Goal: Task Accomplishment & Management: Complete application form

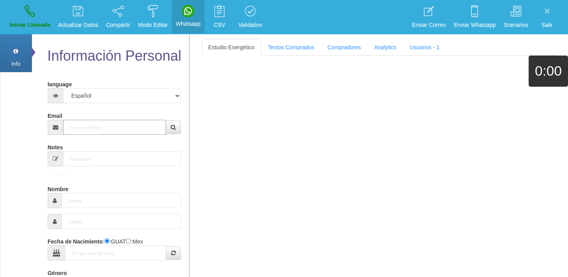
drag, startPoint x: 103, startPoint y: 120, endPoint x: 103, endPoint y: 129, distance: 9.1
click at [104, 122] on input "Email" at bounding box center [114, 127] width 103 height 15
click at [103, 129] on input "Email" at bounding box center [114, 127] width 103 height 15
paste input "[EMAIL_ADDRESS][DOMAIN_NAME]"
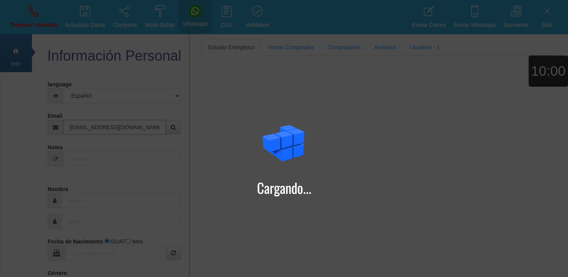
type input "[EMAIL_ADDRESS][DOMAIN_NAME]"
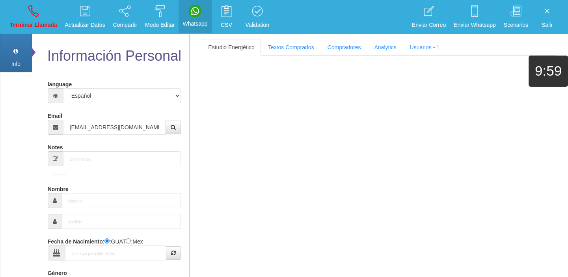
type input "[DATE]"
select select "4"
type input "Comprador bajo"
type input "[PERSON_NAME]"
select select "2"
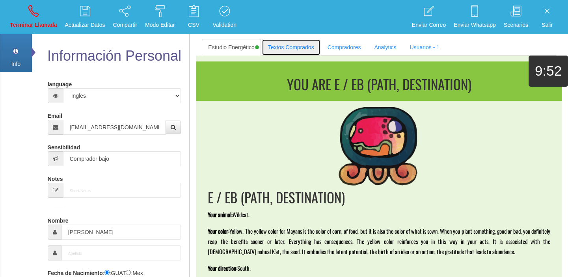
click at [271, 48] on link "Textos Comprados" at bounding box center [291, 47] width 59 height 17
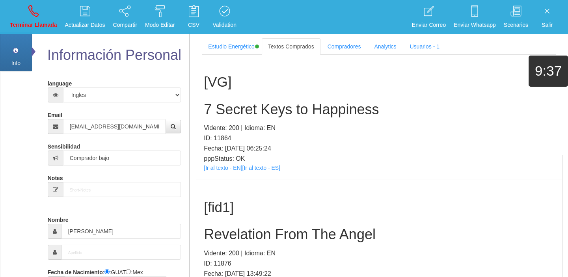
scroll to position [150, 0]
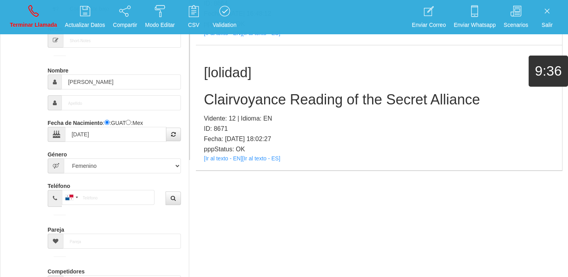
drag, startPoint x: 222, startPoint y: 120, endPoint x: 213, endPoint y: 120, distance: 8.7
click at [213, 120] on p "Vidente: 12 | Idioma: EN" at bounding box center [379, 118] width 350 height 10
click at [226, 160] on link "[Ir al texto - EN]" at bounding box center [223, 158] width 38 height 6
click at [254, 97] on h2 "Clairvoyance Reading of the Secret Alliance" at bounding box center [379, 100] width 350 height 16
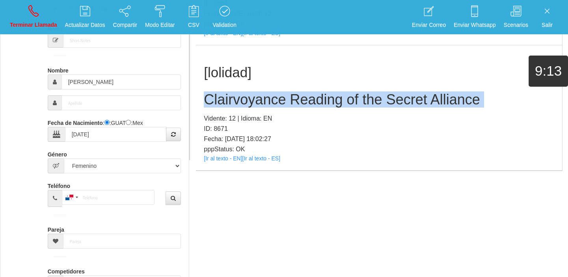
click at [254, 97] on h2 "Clairvoyance Reading of the Secret Alliance" at bounding box center [379, 100] width 350 height 16
copy h2 "Clairvoyance Reading of the Secret Alliance"
click at [31, 28] on p "Terminar Llamada" at bounding box center [33, 24] width 47 height 9
select select "0"
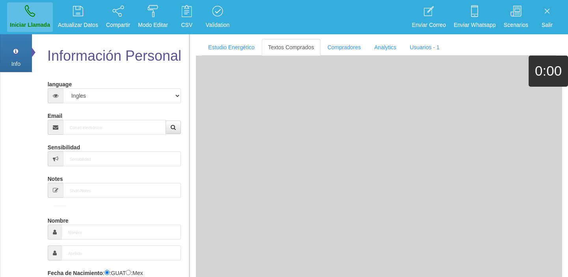
scroll to position [0, 0]
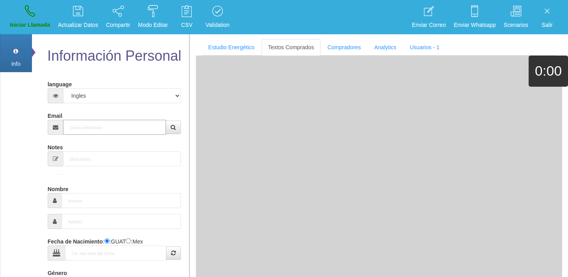
click at [109, 121] on input "Email" at bounding box center [114, 127] width 103 height 15
paste input "[EMAIL_ADDRESS][DOMAIN_NAME]"
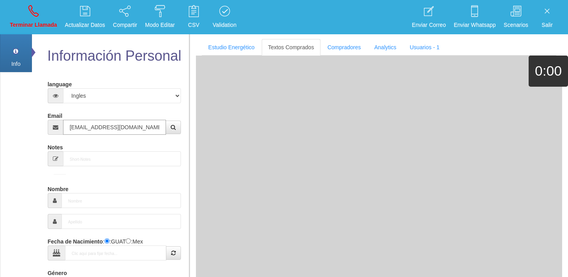
type input "[EMAIL_ADDRESS][DOMAIN_NAME]"
type input "[DATE]"
type input "Buen Comprador"
type input "[PERSON_NAME]"
select select "1"
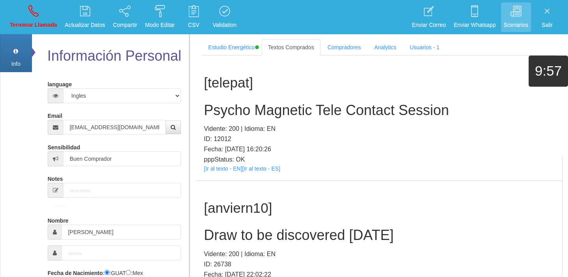
scroll to position [150, 0]
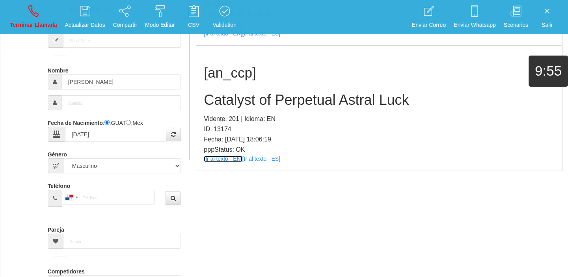
click at [220, 160] on link "[Ir al texto - EN]" at bounding box center [223, 159] width 38 height 6
click at [236, 106] on h2 "Catalyst of Perpetual Astral Luck" at bounding box center [379, 100] width 350 height 16
click at [236, 105] on h2 "Catalyst of Perpetual Astral Luck" at bounding box center [379, 100] width 350 height 16
copy h2 "Catalyst"
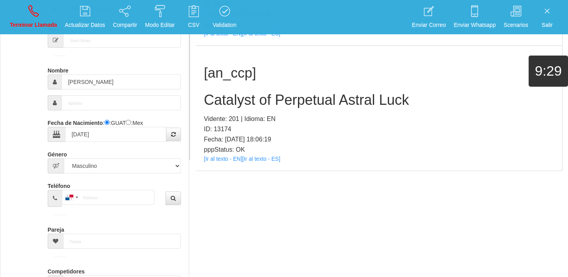
click at [318, 97] on h2 "Catalyst of Perpetual Astral Luck" at bounding box center [379, 100] width 350 height 16
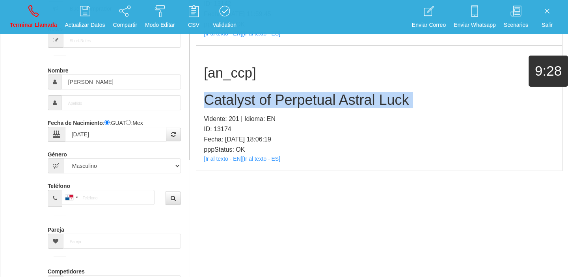
click at [318, 97] on h2 "Catalyst of Perpetual Astral Luck" at bounding box center [379, 100] width 350 height 16
copy h2 "Catalyst of Perpetual Astral Luck"
click at [33, 28] on p "Terminar Llamada" at bounding box center [33, 24] width 47 height 9
select select "0"
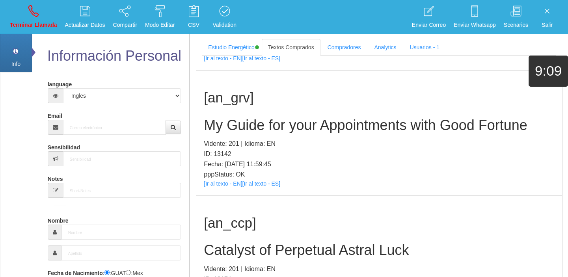
scroll to position [0, 0]
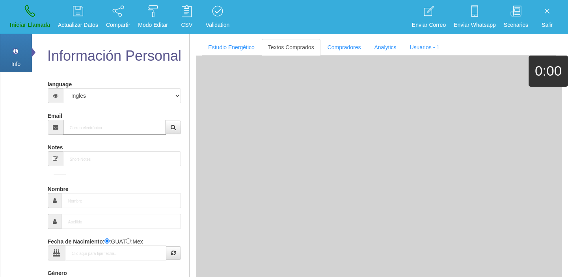
click at [95, 120] on input "Email" at bounding box center [114, 127] width 103 height 15
paste input "[EMAIL_ADDRESS][DOMAIN_NAME]"
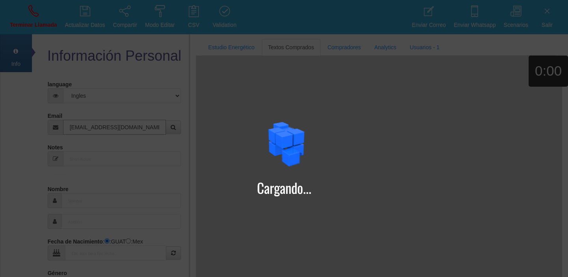
type input "[EMAIL_ADDRESS][DOMAIN_NAME]"
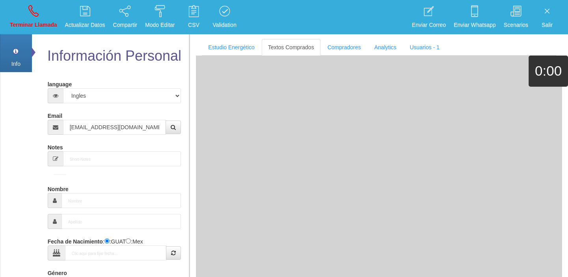
type input "[DATE]"
type input "Excelente Comprador"
type input "Lita"
select select "1"
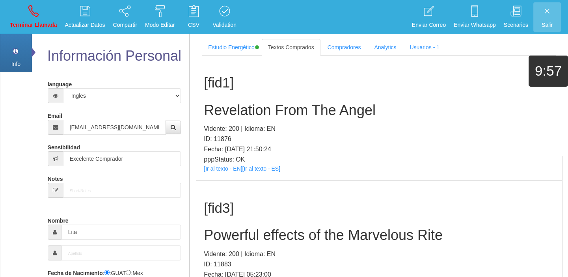
scroll to position [4591, 0]
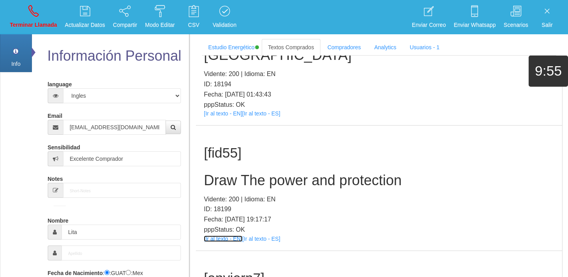
click at [221, 236] on link "[Ir al texto - EN]" at bounding box center [223, 239] width 38 height 6
click at [268, 173] on h2 "Draw The power and protection" at bounding box center [379, 181] width 350 height 16
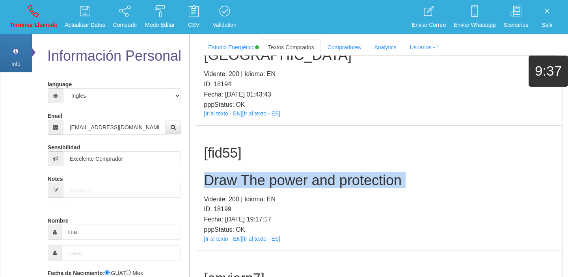
click at [268, 173] on h2 "Draw The power and protection" at bounding box center [379, 181] width 350 height 16
copy h2 "Draw The power and protection"
click at [33, 3] on link "Terminar Llamada" at bounding box center [33, 17] width 53 height 30
select select "0"
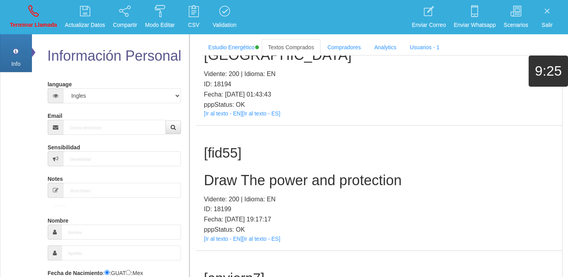
scroll to position [0, 0]
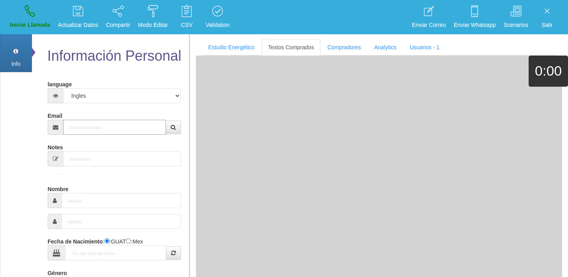
paste input "[PERSON_NAME][EMAIL_ADDRESS][DOMAIN_NAME]"
drag, startPoint x: 102, startPoint y: 130, endPoint x: 98, endPoint y: 127, distance: 5.4
click at [98, 128] on input "Email" at bounding box center [114, 127] width 103 height 15
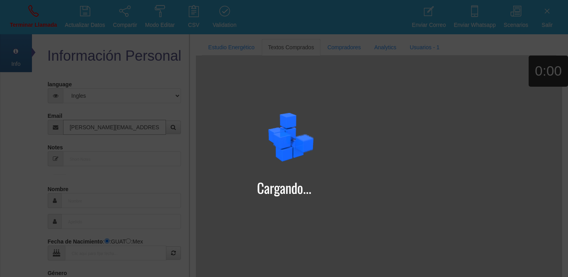
type input "[PERSON_NAME][EMAIL_ADDRESS][DOMAIN_NAME]"
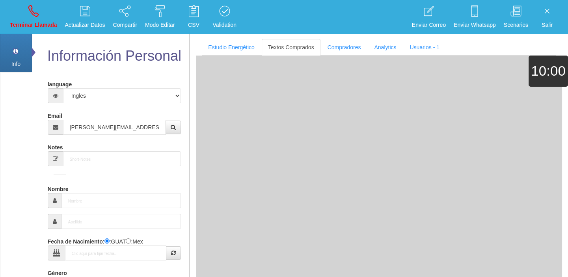
type input "[DATE]"
type input "Comprador bajo"
type input "[PERSON_NAME]"
select select "2"
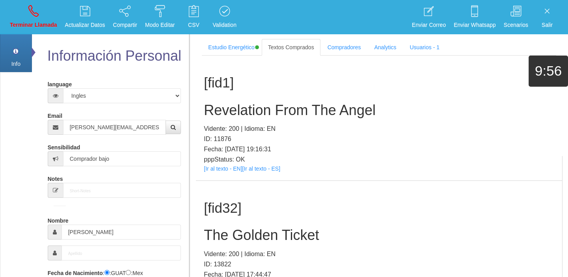
scroll to position [150, 0]
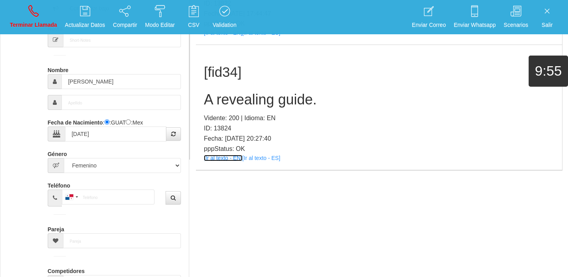
click at [229, 156] on link "[Ir al texto - EN]" at bounding box center [223, 158] width 38 height 6
click at [236, 102] on h2 "A revealing guide." at bounding box center [379, 100] width 350 height 16
click at [245, 93] on h2 "A revealing guide." at bounding box center [379, 100] width 350 height 16
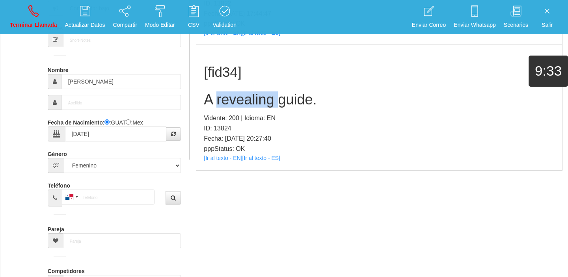
click at [245, 93] on h2 "A revealing guide." at bounding box center [379, 100] width 350 height 16
copy h2 "A revealing guide."
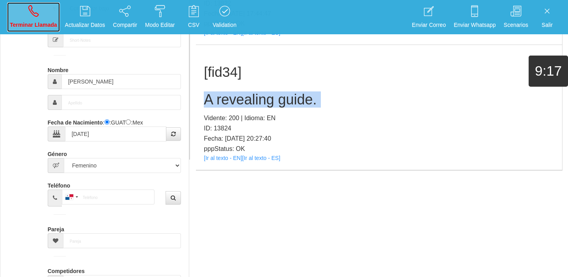
drag, startPoint x: 34, startPoint y: 6, endPoint x: 75, endPoint y: 66, distance: 72.9
click at [34, 6] on icon at bounding box center [33, 11] width 10 height 13
select select "0"
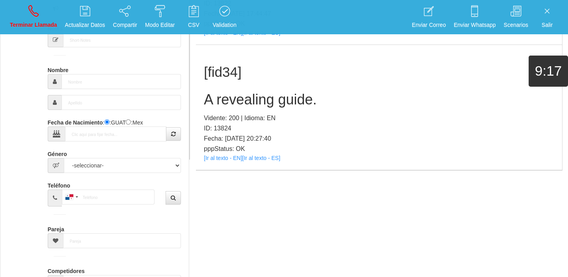
scroll to position [0, 0]
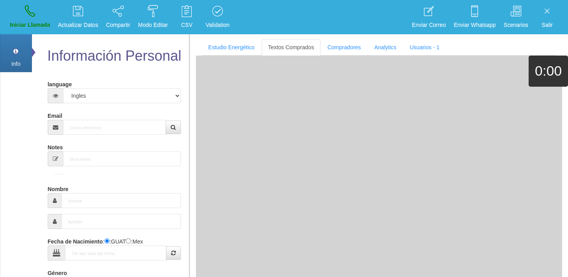
drag, startPoint x: 136, startPoint y: 141, endPoint x: 123, endPoint y: 133, distance: 15.3
click at [130, 138] on form "language Español Portugues [PERSON_NAME] Email Sensibilidad Notes Comprador de …" at bounding box center [115, 259] width 122 height 363
paste input "[EMAIL_ADDRESS][DOMAIN_NAME]"
type input "[EMAIL_ADDRESS][DOMAIN_NAME]"
click at [123, 132] on input "[EMAIL_ADDRESS][DOMAIN_NAME]" at bounding box center [114, 127] width 103 height 15
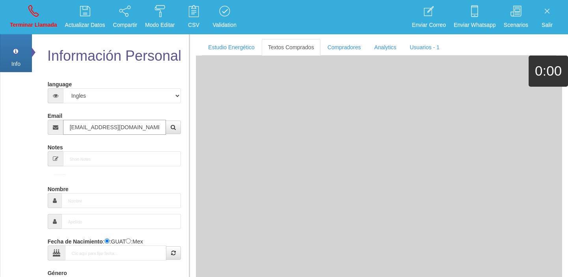
type input "21 Mayo 1961"
type input "Comprador bajo"
type input "[PERSON_NAME]"
select select "2"
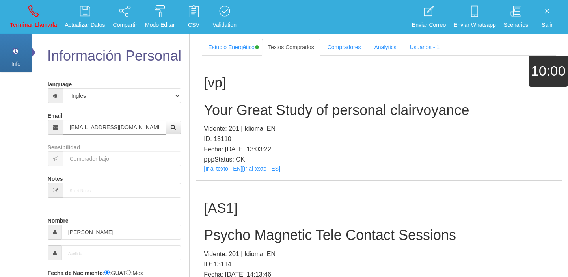
type input "[EMAIL_ADDRESS][DOMAIN_NAME]"
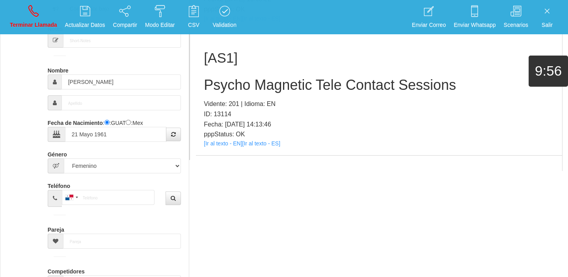
scroll to position [236, 0]
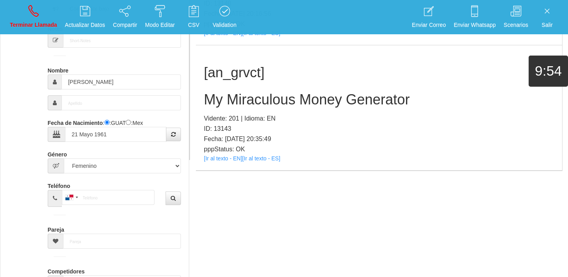
click at [225, 152] on p "pppStatus: OK" at bounding box center [379, 149] width 350 height 10
click at [222, 155] on link "[Ir al texto - EN]" at bounding box center [223, 158] width 38 height 6
click at [231, 93] on h2 "My Miraculous Money Generator" at bounding box center [379, 100] width 350 height 16
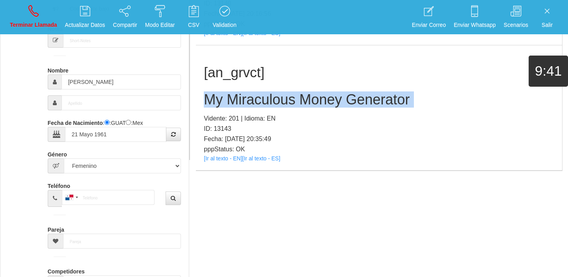
click at [231, 93] on h2 "My Miraculous Money Generator" at bounding box center [379, 100] width 350 height 16
copy h2 "My Miraculous Money Generator"
click at [36, 24] on p "Terminar Llamada" at bounding box center [33, 24] width 47 height 9
select select "0"
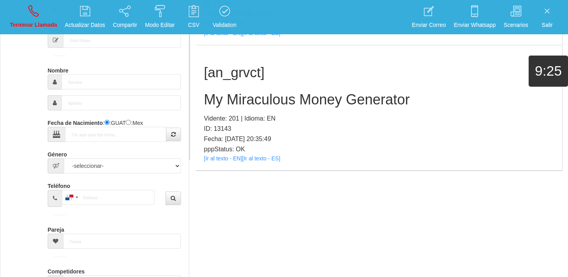
scroll to position [0, 0]
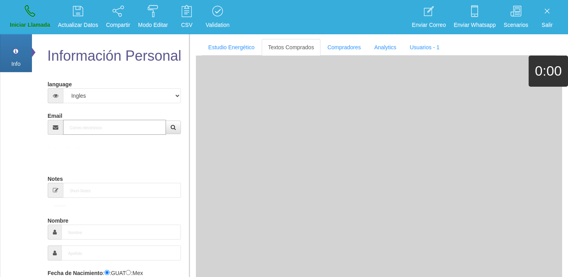
click at [104, 131] on input "Email" at bounding box center [114, 127] width 103 height 15
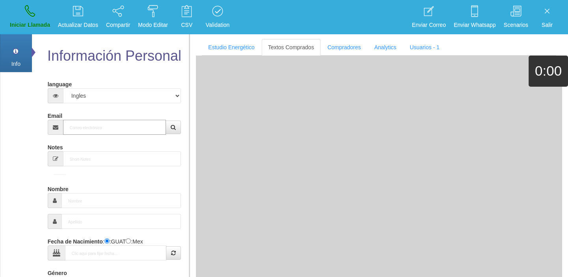
paste input "[PERSON_NAME][EMAIL_ADDRESS][PERSON_NAME][DOMAIN_NAME]"
type input "[PERSON_NAME][EMAIL_ADDRESS][PERSON_NAME][DOMAIN_NAME]"
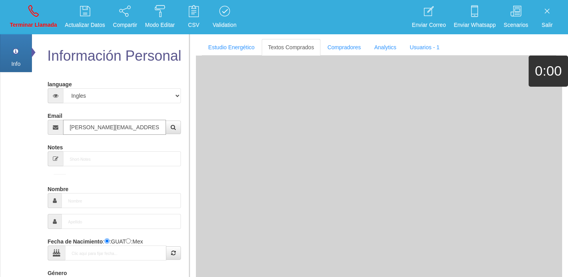
type input "[DATE]"
type input "Comprador simple"
type input "[PERSON_NAME]"
select select "1"
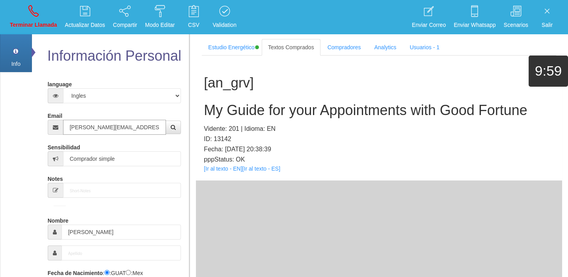
type input "[PERSON_NAME][EMAIL_ADDRESS][PERSON_NAME][DOMAIN_NAME]"
click at [216, 168] on link "[Ir al texto - EN]" at bounding box center [223, 168] width 38 height 6
click at [235, 113] on h2 "My Guide for your Appointments with Good Fortune" at bounding box center [379, 110] width 350 height 16
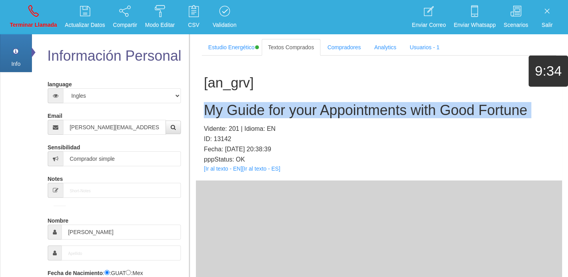
click at [235, 113] on h2 "My Guide for your Appointments with Good Fortune" at bounding box center [379, 110] width 350 height 16
copy h2 "My Guide for your Appointments with Good Fortune"
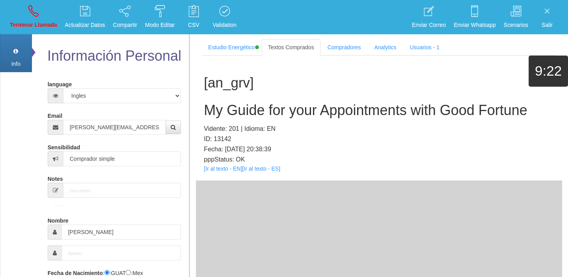
click at [44, 33] on li "Terminar Llamada" at bounding box center [33, 17] width 55 height 34
click at [39, 16] on link "Terminar Llamada" at bounding box center [33, 17] width 53 height 30
select select "0"
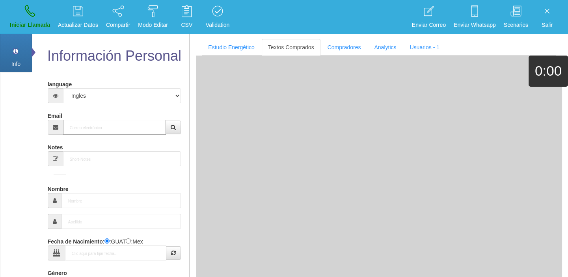
click at [93, 123] on input "Email" at bounding box center [114, 127] width 103 height 15
paste input "[EMAIL_ADDRESS][DOMAIN_NAME]"
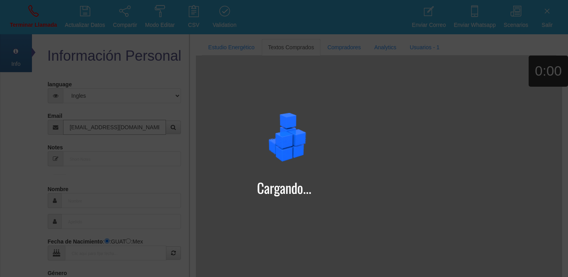
type input "[EMAIL_ADDRESS][DOMAIN_NAME]"
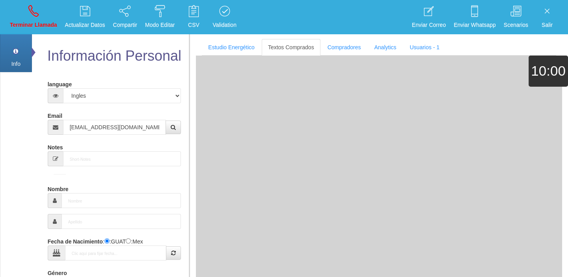
type input "[DATE]"
type input "Comprador bajo"
type input "[PERSON_NAME]"
select select "2"
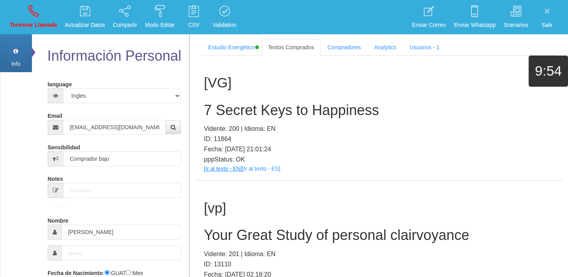
drag, startPoint x: 213, startPoint y: 173, endPoint x: 212, endPoint y: 169, distance: 4.1
click at [213, 172] on div "[VG] 7 Secret Keys to Happiness Vidente: 200 | Idioma: EN ID: 11864 Fecha: [DAT…" at bounding box center [379, 118] width 366 height 125
click at [212, 169] on link "[Ir al texto - EN]" at bounding box center [223, 168] width 38 height 6
click at [218, 103] on h2 "7 Secret Keys to Happiness" at bounding box center [379, 110] width 350 height 16
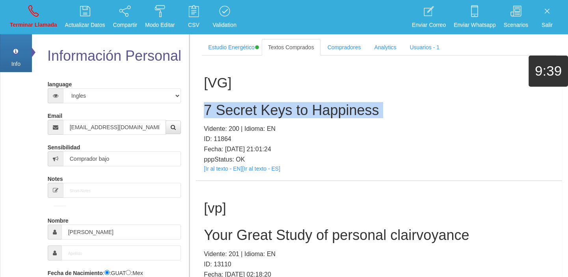
click at [218, 103] on h2 "7 Secret Keys to Happiness" at bounding box center [379, 110] width 350 height 16
copy h2 "7 Secret Keys to Happiness"
click at [33, 19] on link "Terminar Llamada" at bounding box center [33, 17] width 53 height 30
select select "0"
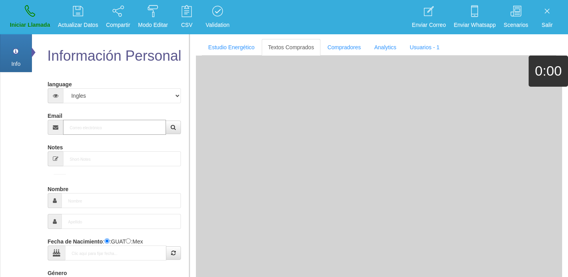
click at [134, 120] on input "Email" at bounding box center [114, 127] width 103 height 15
paste input "[EMAIL_ADDRESS][DOMAIN_NAME]"
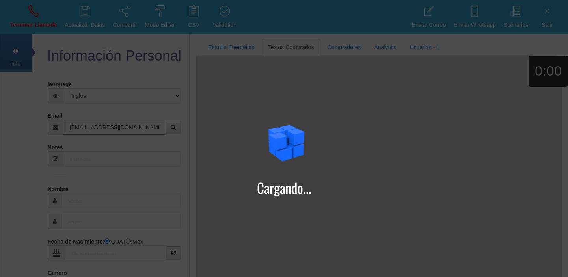
type input "[EMAIL_ADDRESS][DOMAIN_NAME]"
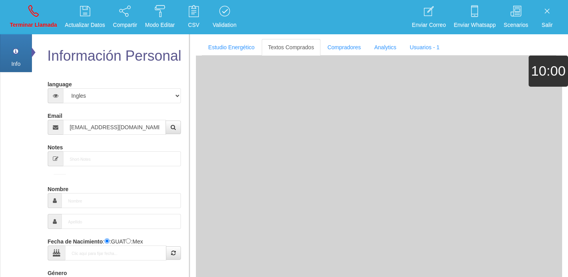
type input "[DATE]"
type input "Comprador bajo"
type input "[PERSON_NAME]"
select select "2"
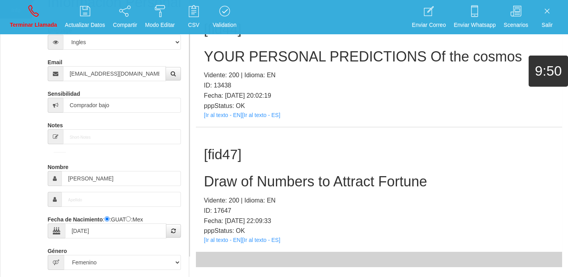
scroll to position [108, 0]
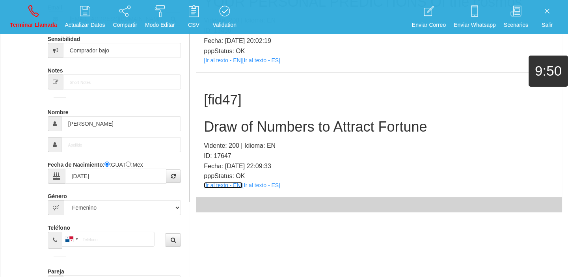
click at [227, 184] on link "[Ir al texto - EN]" at bounding box center [223, 185] width 38 height 6
click at [249, 119] on h2 "Draw of Numbers to Attract Fortune" at bounding box center [379, 127] width 350 height 16
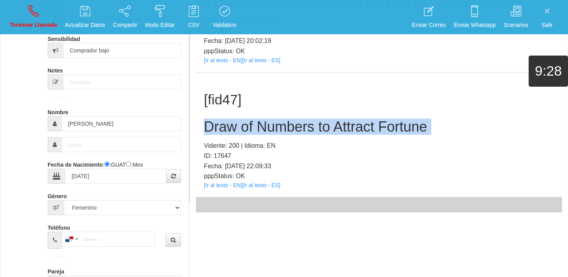
click at [249, 119] on h2 "Draw of Numbers to Attract Fortune" at bounding box center [379, 127] width 350 height 16
copy h2 "Draw of Numbers to Attract Fortune"
click at [54, 10] on link "Terminar Llamada" at bounding box center [33, 17] width 53 height 30
select select "0"
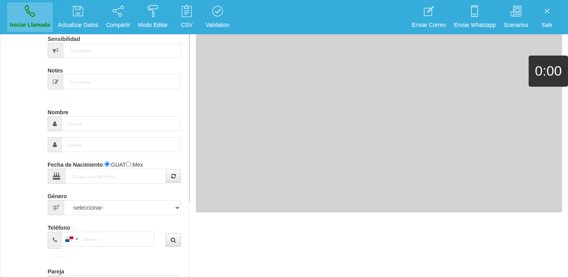
scroll to position [0, 0]
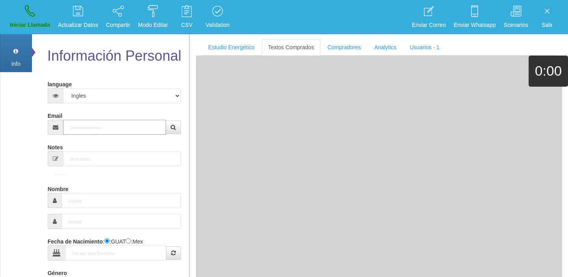
paste input "[EMAIL_ADDRESS][DOMAIN_NAME]"
type input "[EMAIL_ADDRESS][DOMAIN_NAME]"
click at [106, 125] on input "[EMAIL_ADDRESS][DOMAIN_NAME]" at bounding box center [114, 127] width 103 height 15
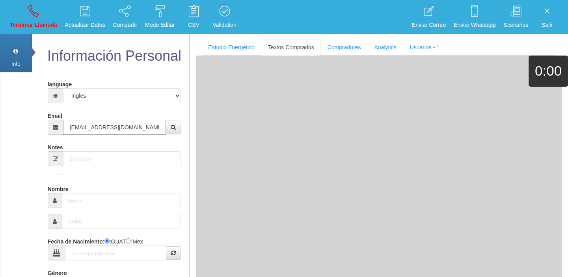
type input "[DATE]"
type input "Comprador simple"
type input "Asare"
select select "1"
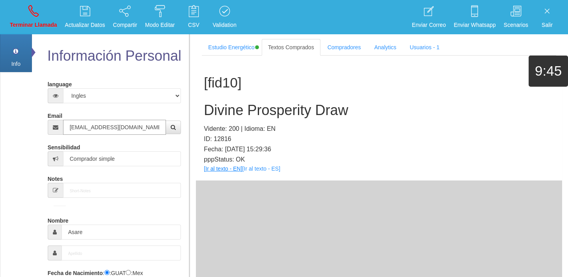
type input "[EMAIL_ADDRESS][DOMAIN_NAME]"
click at [217, 171] on link "[Ir al texto - EN]" at bounding box center [223, 168] width 38 height 6
click at [222, 122] on div "[fid10] Divine Prosperity Draw Vidente: 200 | Idioma: EN ID: 12816 Fecha: [DATE…" at bounding box center [379, 118] width 366 height 125
click at [219, 118] on div "[fid10] Divine Prosperity Draw Vidente: 200 | Idioma: EN ID: 12816 Fecha: [DATE…" at bounding box center [379, 118] width 366 height 125
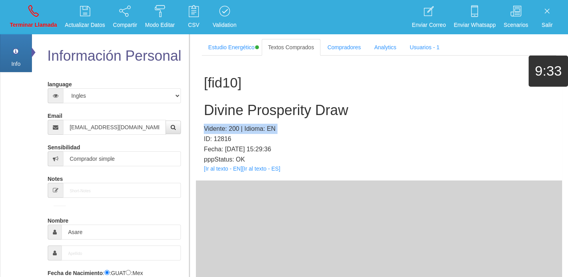
click at [219, 118] on div "[fid10] Divine Prosperity Draw Vidente: 200 | Idioma: EN ID: 12816 Fecha: [DATE…" at bounding box center [379, 118] width 366 height 125
click at [218, 112] on h2 "Divine Prosperity Draw" at bounding box center [379, 110] width 350 height 16
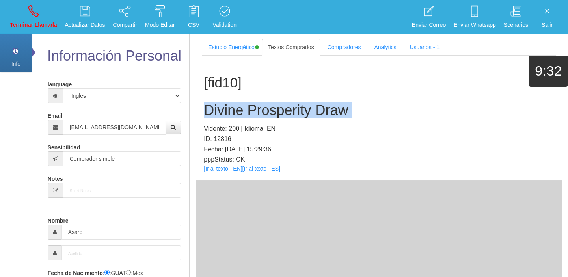
click at [218, 112] on h2 "Divine Prosperity Draw" at bounding box center [379, 110] width 350 height 16
copy h2 "Divine Prosperity Draw"
click at [32, 10] on icon at bounding box center [33, 11] width 10 height 13
select select "0"
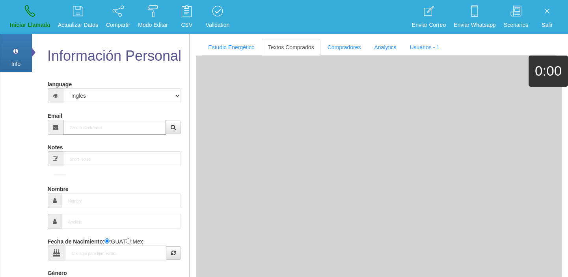
click at [107, 125] on input "Email" at bounding box center [114, 127] width 103 height 15
click at [107, 126] on input "Email" at bounding box center [114, 127] width 103 height 15
click at [165, 121] on div at bounding box center [115, 127] width 134 height 15
click at [153, 120] on input "Email" at bounding box center [114, 127] width 103 height 15
paste input "[EMAIL_ADDRESS][DOMAIN_NAME]"
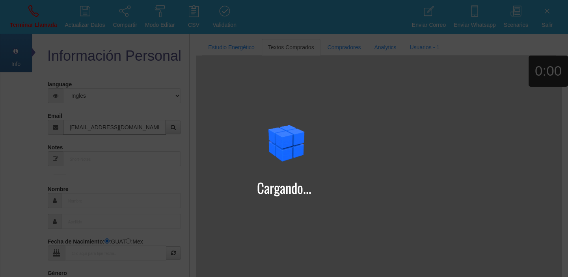
type input "[EMAIL_ADDRESS][DOMAIN_NAME]"
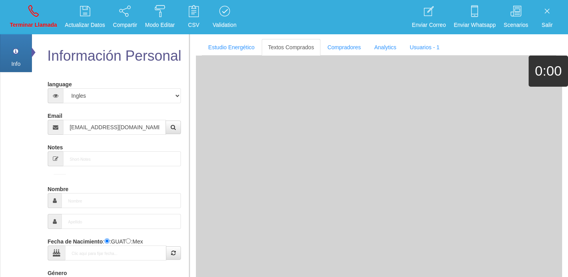
type input "[DATE]"
select select "3"
type input "Excelente Comprador"
type input "[PERSON_NAME]"
select select "2"
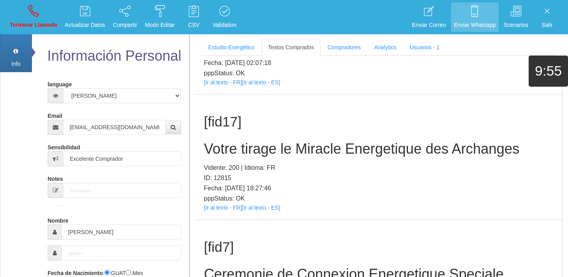
scroll to position [962, 0]
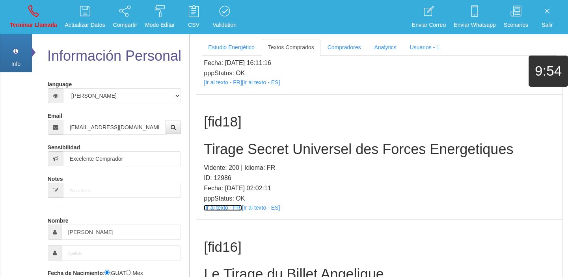
click at [208, 208] on link "[Ir al texto - FR]" at bounding box center [223, 207] width 38 height 6
click at [228, 158] on div "[fid18] Tirage Secret Universel des Forces Energetiques Vidente: 200 | Idioma: …" at bounding box center [379, 157] width 366 height 125
click at [227, 151] on h2 "Tirage Secret Universel des Forces Energetiques" at bounding box center [379, 149] width 350 height 16
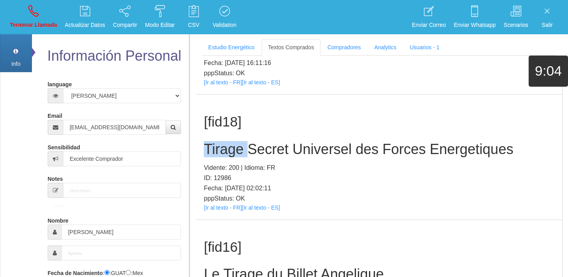
click at [227, 151] on h2 "Tirage Secret Universel des Forces Energetiques" at bounding box center [379, 149] width 350 height 16
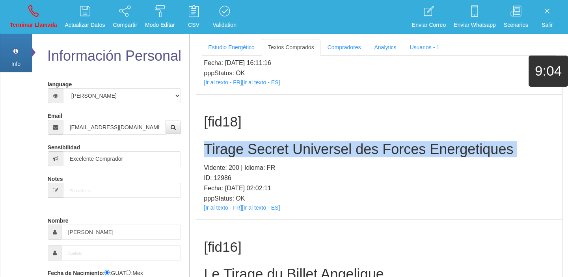
click at [227, 151] on h2 "Tirage Secret Universel des Forces Energetiques" at bounding box center [379, 149] width 350 height 16
click at [37, 13] on icon at bounding box center [33, 11] width 10 height 13
select select "0"
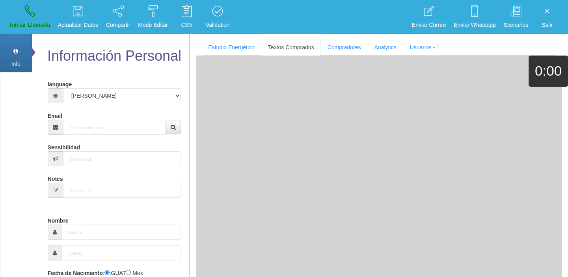
scroll to position [0, 0]
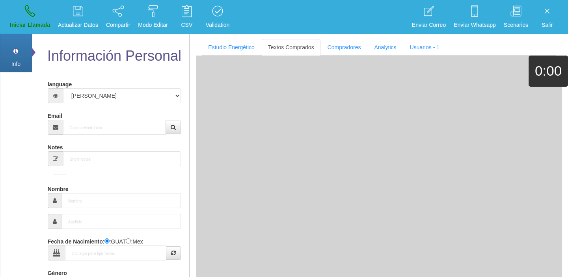
click at [117, 135] on form "language Español Portugues [PERSON_NAME] Email Sensibilidad Notes Comprador de …" at bounding box center [115, 259] width 122 height 363
paste input "[EMAIL_ADDRESS][DOMAIN_NAME]"
type input "[EMAIL_ADDRESS][DOMAIN_NAME]"
click at [111, 130] on input "[EMAIL_ADDRESS][DOMAIN_NAME]" at bounding box center [114, 127] width 103 height 15
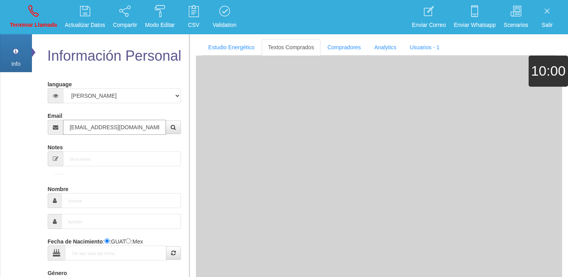
type input "8 Mayo 1962"
select select
type input "Comprador simple"
type input "[PERSON_NAME]"
select select "1"
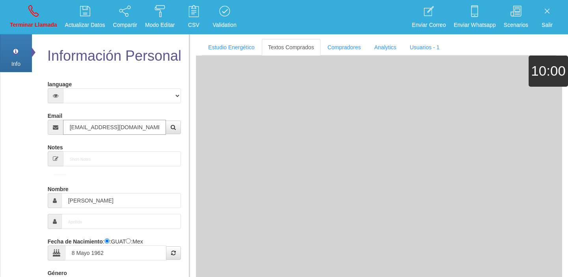
type input "[EMAIL_ADDRESS][DOMAIN_NAME]"
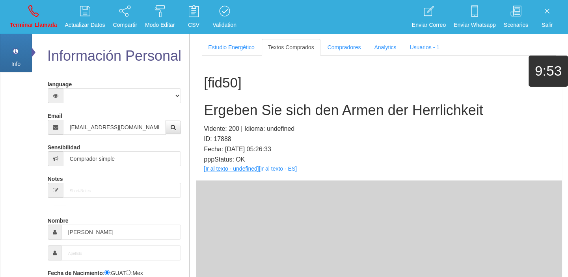
drag, startPoint x: 224, startPoint y: 173, endPoint x: 220, endPoint y: 170, distance: 4.8
click at [223, 172] on div "[fid50] Ergeben Sie sich den Armen der Herrlichkeit Vidente: 200 | Idioma: unde…" at bounding box center [379, 118] width 366 height 125
click at [219, 169] on link "[Ir al texto - undefined]" at bounding box center [231, 168] width 55 height 6
click at [238, 116] on h2 "Ergeben Sie sich den Armen der Herrlichkeit" at bounding box center [379, 110] width 350 height 16
click at [236, 114] on h2 "Ergeben Sie sich den Armen der Herrlichkeit" at bounding box center [379, 110] width 350 height 16
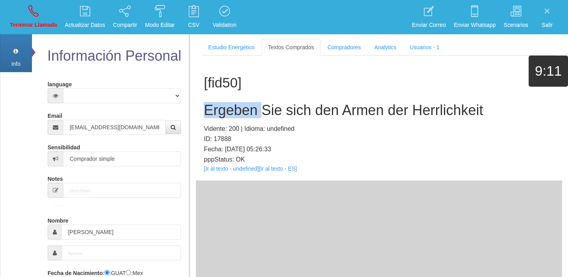
click at [236, 114] on h2 "Ergeben Sie sich den Armen der Herrlichkeit" at bounding box center [379, 110] width 350 height 16
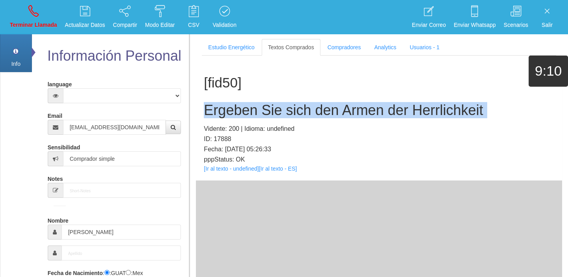
click at [236, 114] on h2 "Ergeben Sie sich den Armen der Herrlichkeit" at bounding box center [379, 110] width 350 height 16
click at [37, 11] on icon at bounding box center [33, 11] width 10 height 13
select select "0"
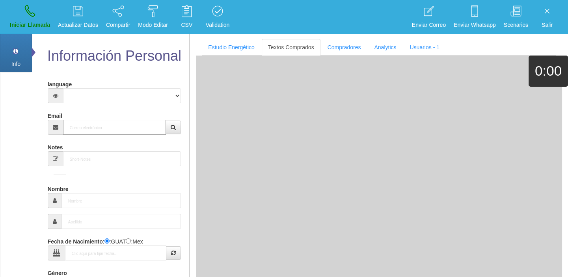
click at [86, 132] on input "Email" at bounding box center [114, 127] width 103 height 15
paste input "[EMAIL_ADDRESS][DOMAIN_NAME]"
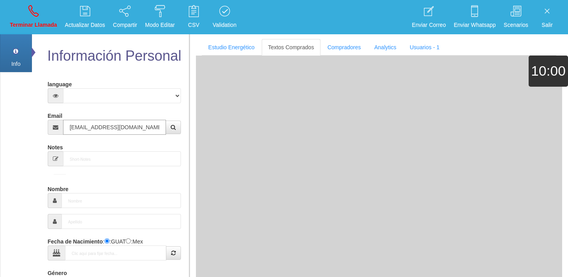
type input "[EMAIL_ADDRESS][DOMAIN_NAME]"
type input "31 Ago 1964"
select select "4"
type input "Comprador bajo"
type input "[PERSON_NAME]"
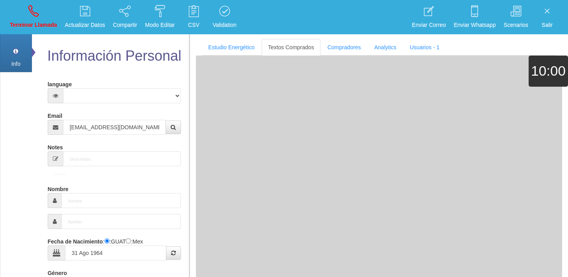
select select "2"
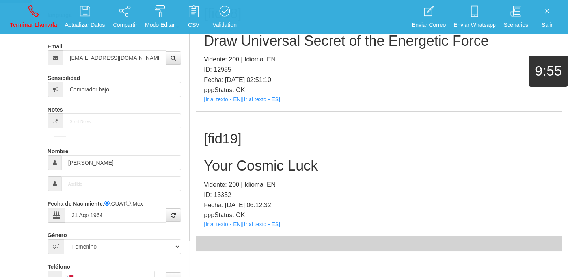
scroll to position [72, 0]
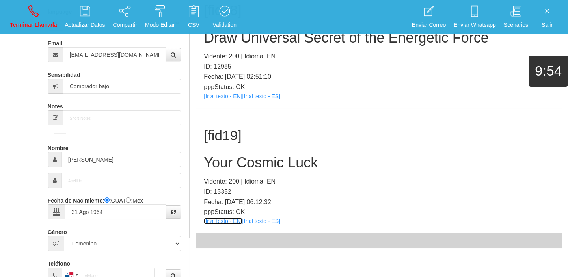
click at [222, 221] on link "[Ir al texto - EN]" at bounding box center [223, 221] width 38 height 6
click at [262, 160] on h2 "Your Cosmic Luck" at bounding box center [379, 163] width 350 height 16
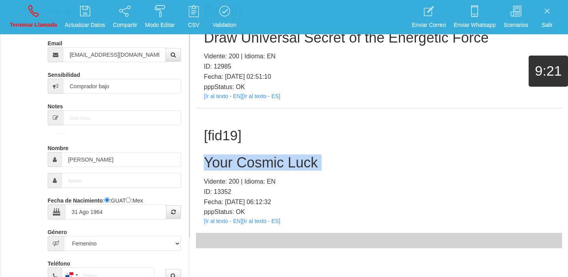
click at [262, 160] on h2 "Your Cosmic Luck" at bounding box center [379, 163] width 350 height 16
click at [2, 214] on div "Info Pref Extra Información Personal language Español Portugues [PERSON_NAME] E…" at bounding box center [94, 217] width 189 height 516
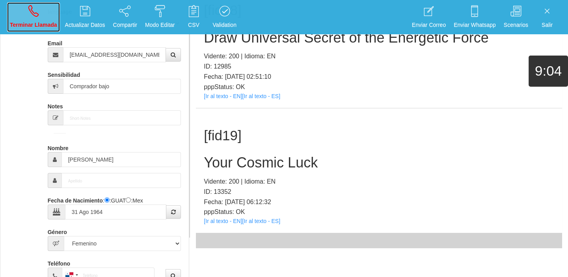
click at [12, 9] on link "Terminar Llamada" at bounding box center [33, 17] width 53 height 30
select select "0"
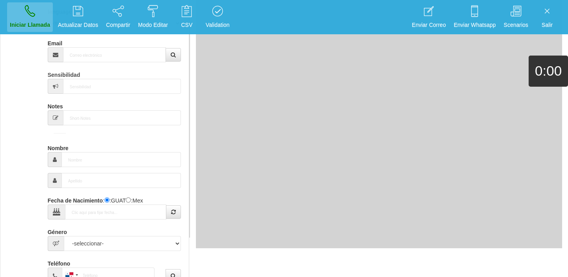
scroll to position [0, 0]
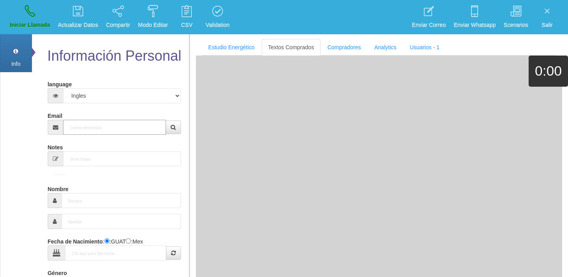
click at [116, 130] on input "Email" at bounding box center [114, 127] width 103 height 15
paste input "[EMAIL_ADDRESS][DOMAIN_NAME]"
type input "[EMAIL_ADDRESS][DOMAIN_NAME]"
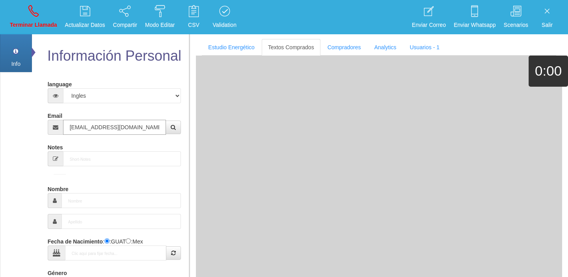
type input "[DATE]"
type input "Excelente Comprador"
type input "[PERSON_NAME]"
select select "1"
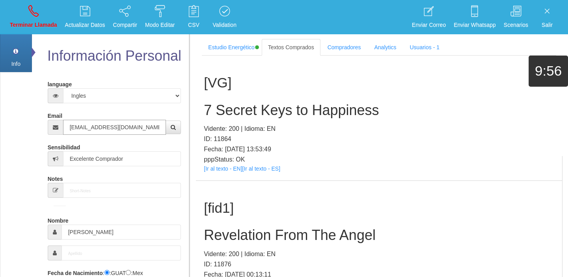
type input "[EMAIL_ADDRESS][DOMAIN_NAME]"
drag, startPoint x: 34, startPoint y: 10, endPoint x: 36, endPoint y: 17, distance: 7.6
click at [34, 10] on icon at bounding box center [33, 11] width 10 height 13
select select "0"
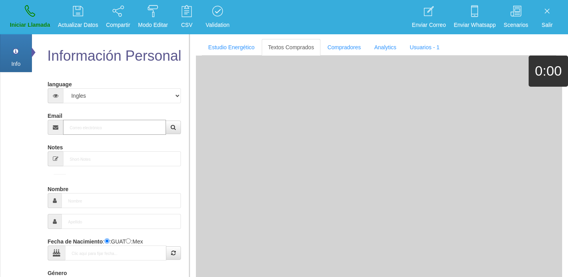
click at [98, 134] on input "Email" at bounding box center [114, 127] width 103 height 15
paste input "[EMAIL_ADDRESS][DOMAIN_NAME]"
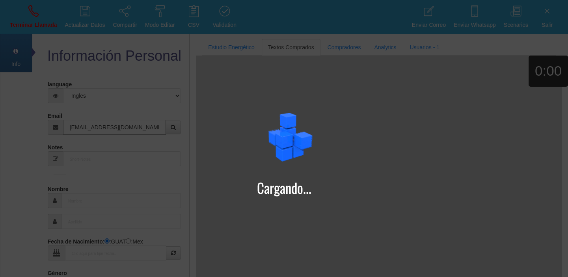
type input "[EMAIL_ADDRESS][DOMAIN_NAME]"
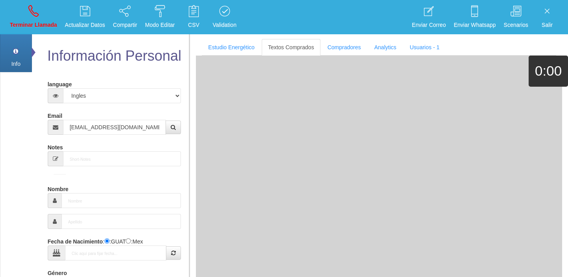
type input "[DATE]"
type input "Excelente Comprador"
type input "[PERSON_NAME]"
select select "1"
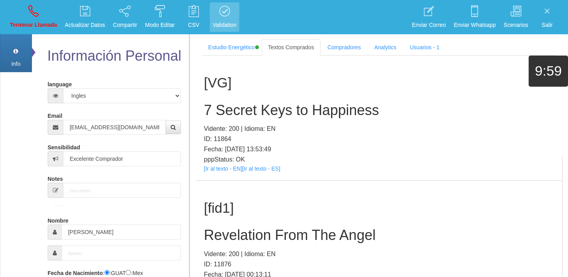
scroll to position [2339, 0]
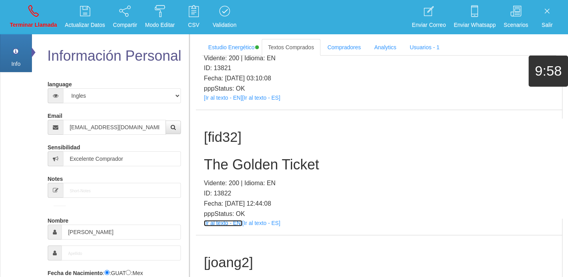
click at [231, 220] on link "[Ir al texto - EN]" at bounding box center [223, 223] width 38 height 6
click at [247, 157] on h2 "The Golden Ticket" at bounding box center [379, 165] width 350 height 16
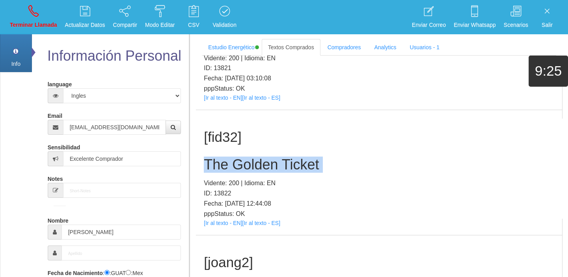
click at [247, 157] on h2 "The Golden Ticket" at bounding box center [379, 165] width 350 height 16
drag, startPoint x: 29, startPoint y: 19, endPoint x: 37, endPoint y: 26, distance: 10.9
click at [30, 20] on link "Terminar Llamada" at bounding box center [33, 17] width 53 height 30
select select "0"
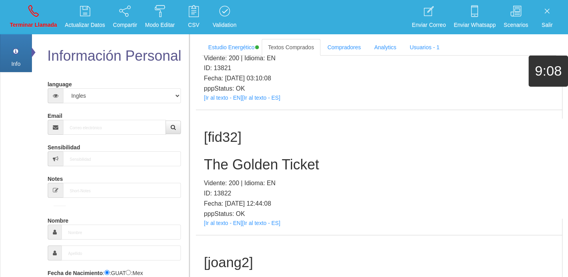
scroll to position [0, 0]
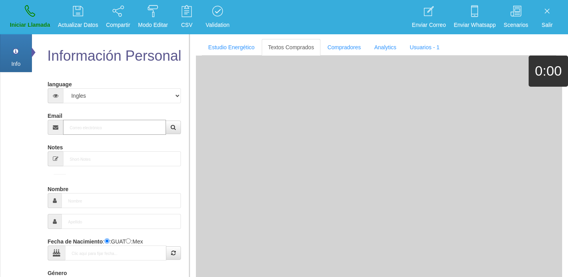
click at [90, 130] on input "Email" at bounding box center [114, 127] width 103 height 15
paste input "[EMAIL_ADDRESS][DOMAIN_NAME]"
type input "[EMAIL_ADDRESS][DOMAIN_NAME]"
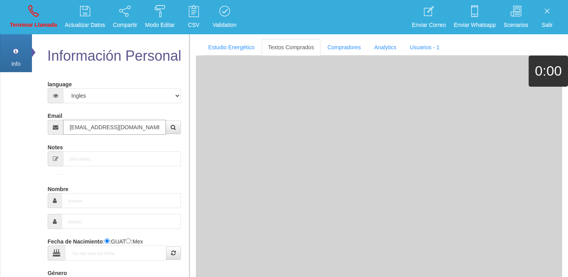
type input "1 Abr 1967"
select select "1"
type input "Excelente Comprador"
type input "[PERSON_NAME]"
select select "2"
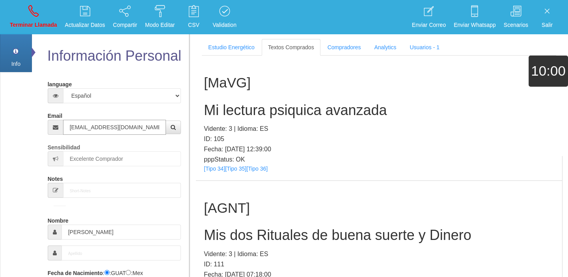
type input "[EMAIL_ADDRESS][DOMAIN_NAME]"
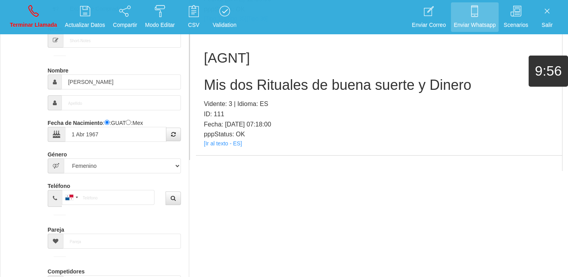
scroll to position [1111, 0]
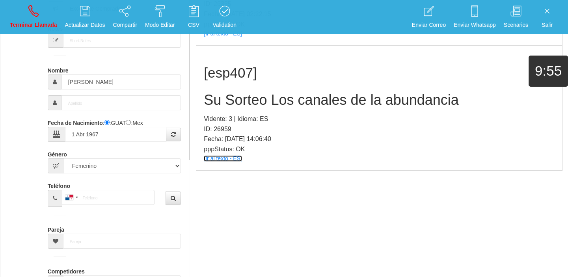
click at [230, 157] on link "[Ir al texto - ES]" at bounding box center [223, 158] width 38 height 6
click at [215, 105] on h2 "Su Sorteo Los canales de la abundancia" at bounding box center [379, 100] width 350 height 16
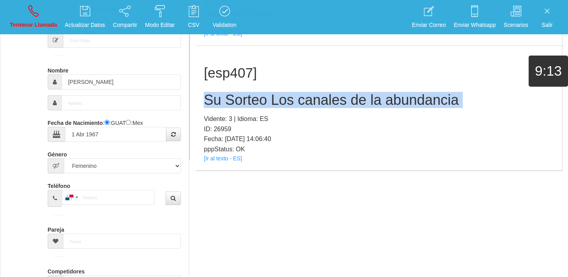
click at [215, 105] on h2 "Su Sorteo Los canales de la abundancia" at bounding box center [379, 100] width 350 height 16
click at [29, 17] on link "Terminar Llamada" at bounding box center [33, 17] width 53 height 30
select select "0"
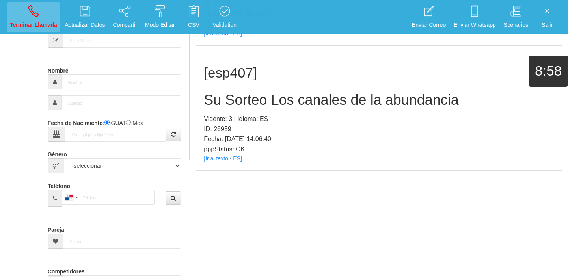
scroll to position [0, 0]
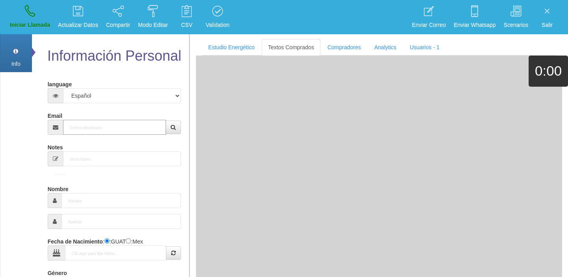
click at [105, 129] on input "Email" at bounding box center [114, 127] width 103 height 15
paste input "[EMAIL_ADDRESS][DOMAIN_NAME]"
type input "[EMAIL_ADDRESS][DOMAIN_NAME]"
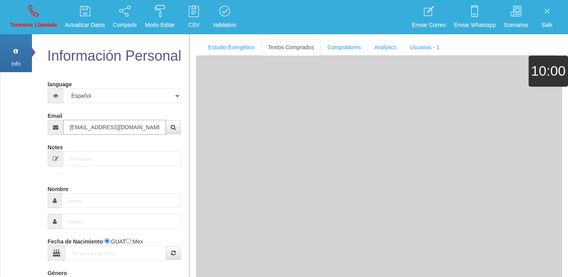
type input "1 Ene 1926"
select select "4"
type input "Excelente Comprador"
type input "[PERSON_NAME]"
select select "2"
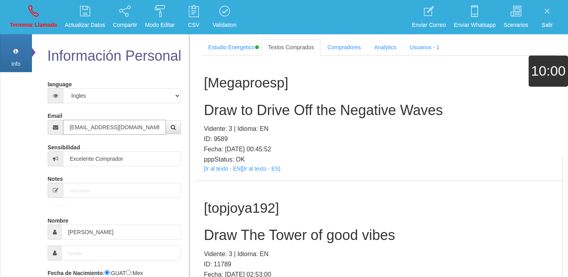
type input "[EMAIL_ADDRESS][DOMAIN_NAME]"
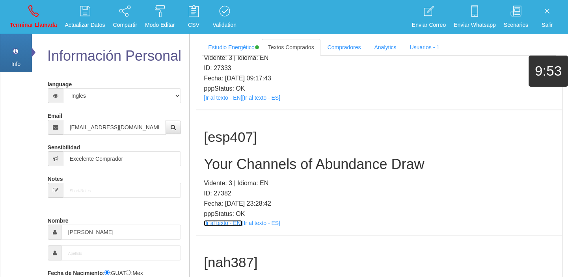
click at [215, 220] on link "[Ir al texto - EN]" at bounding box center [223, 223] width 38 height 6
click at [223, 138] on div "[esp407] Your Channels of Abundance Draw Vidente: 3 | Idioma: EN ID: 27382 Fech…" at bounding box center [379, 172] width 366 height 125
click at [223, 139] on div "[esp407] Your Channels of Abundance Draw Vidente: 3 | Idioma: EN ID: 27382 Fech…" at bounding box center [379, 172] width 366 height 125
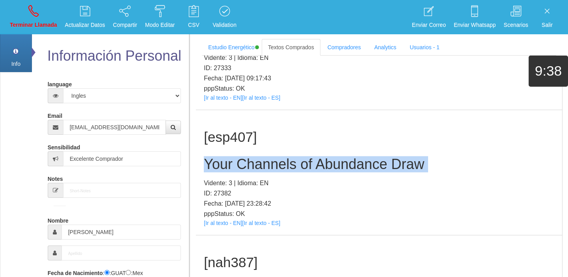
click at [223, 139] on div "[esp407] Your Channels of Abundance Draw Vidente: 3 | Idioma: EN ID: 27382 Fech…" at bounding box center [379, 172] width 366 height 125
click at [35, 18] on link "Terminar Llamada" at bounding box center [33, 17] width 53 height 30
select select "0"
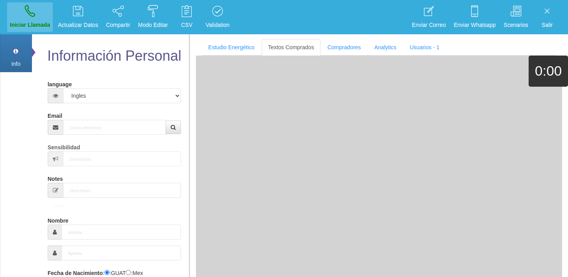
scroll to position [0, 0]
